Goal: Obtain resource: Download file/media

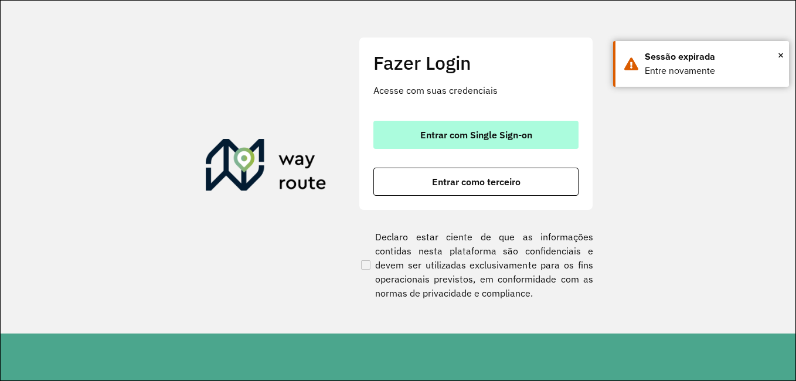
click at [488, 138] on span "Entrar com Single Sign-on" at bounding box center [476, 134] width 112 height 9
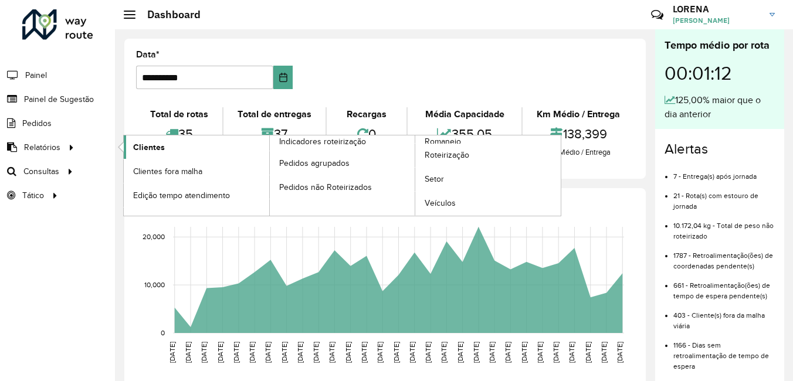
click at [145, 143] on span "Clientes" at bounding box center [149, 147] width 32 height 12
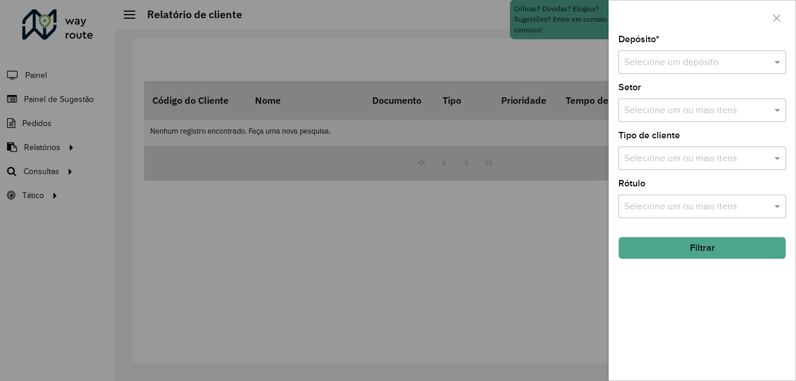
click at [703, 64] on input "text" at bounding box center [690, 63] width 133 height 14
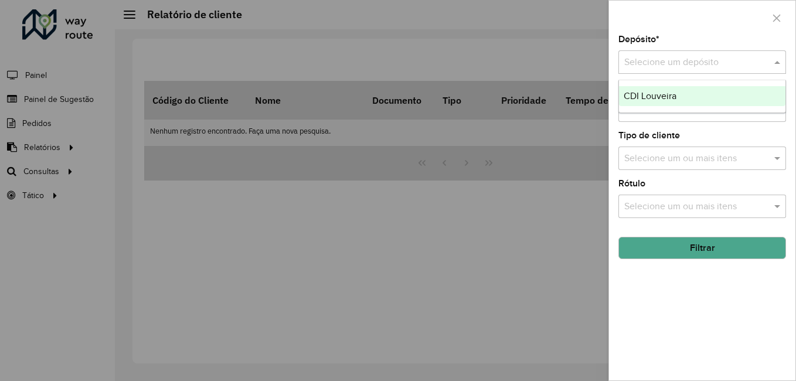
drag, startPoint x: 696, startPoint y: 88, endPoint x: 698, endPoint y: 101, distance: 13.7
click at [697, 89] on div "CDI Louveira" at bounding box center [702, 96] width 167 height 20
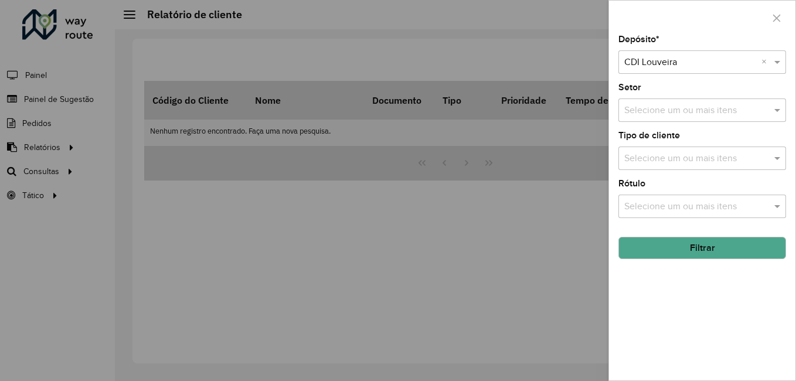
click at [724, 255] on button "Filtrar" at bounding box center [703, 248] width 168 height 22
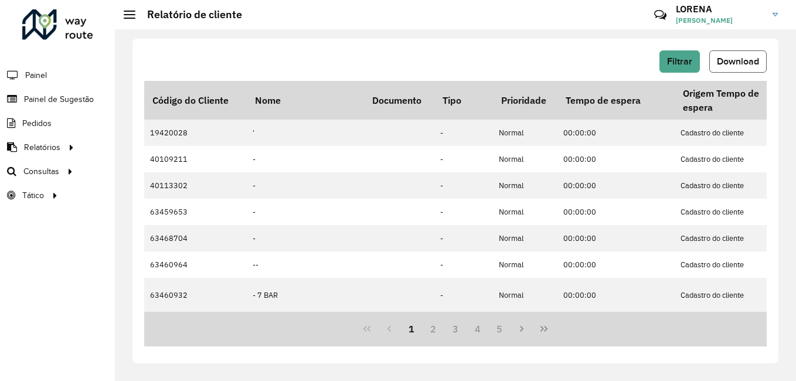
click at [741, 63] on span "Download" at bounding box center [738, 61] width 42 height 10
